Goal: Find specific page/section: Find specific page/section

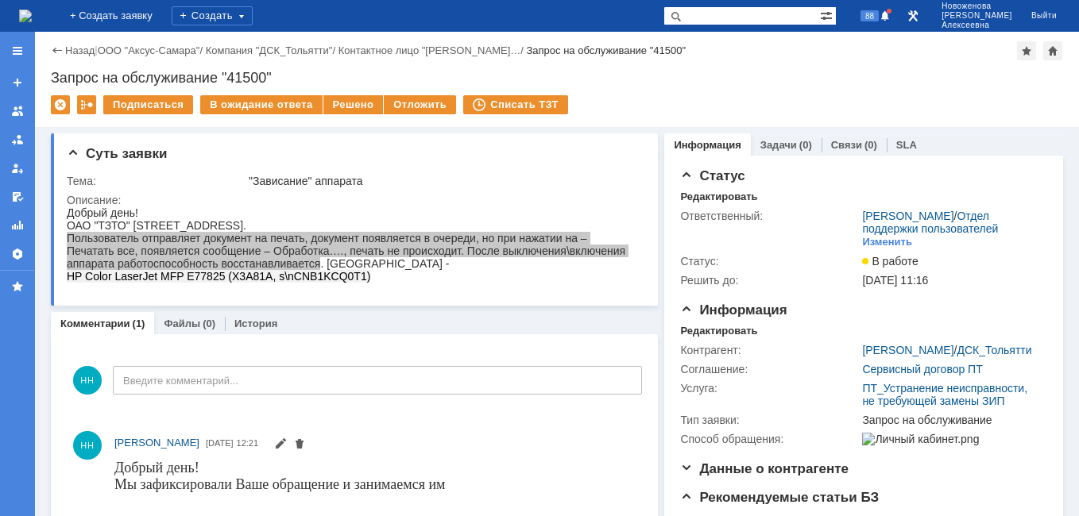
click at [32, 21] on img at bounding box center [25, 16] width 13 height 13
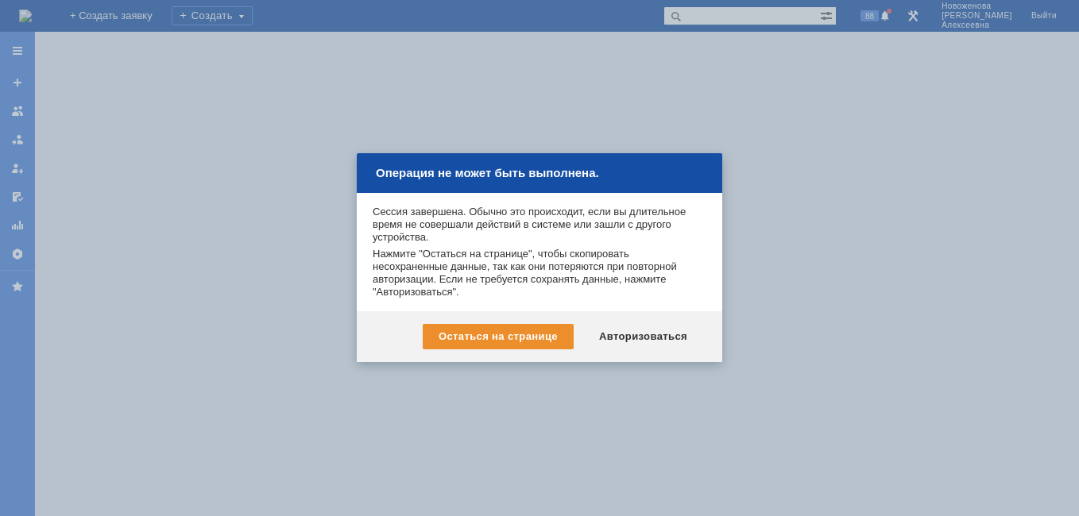
click at [670, 322] on div "Остаться на странице Авторизоваться" at bounding box center [539, 336] width 365 height 51
click at [664, 342] on div "Авторизоваться" at bounding box center [643, 336] width 120 height 25
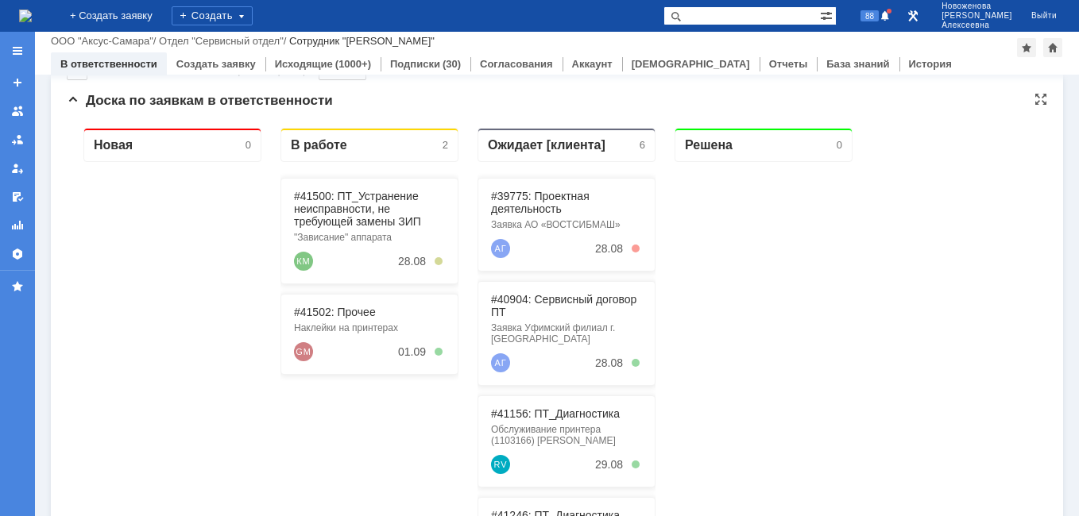
scroll to position [79, 0]
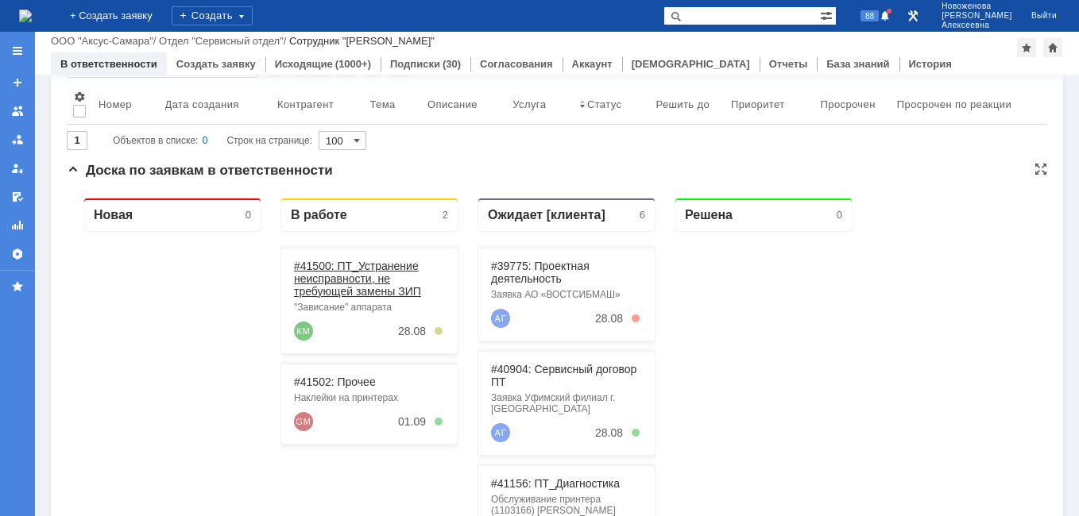
click at [340, 278] on link "#41500: ПТ_Устранение неисправности, не требующей замены ЗИП" at bounding box center [357, 279] width 127 height 38
